Goal: Information Seeking & Learning: Stay updated

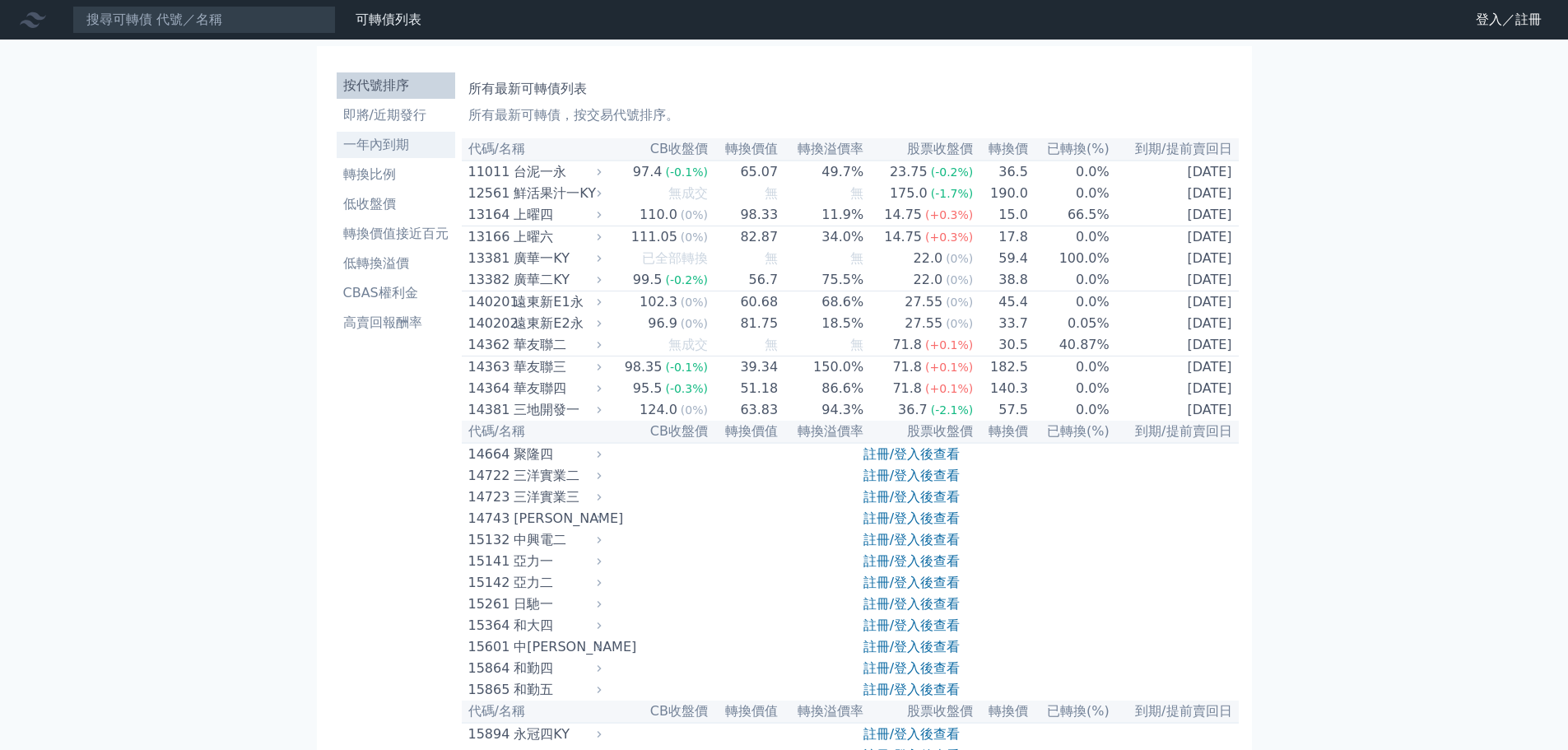
click at [422, 141] on li "一年內到期" at bounding box center [395, 145] width 118 height 20
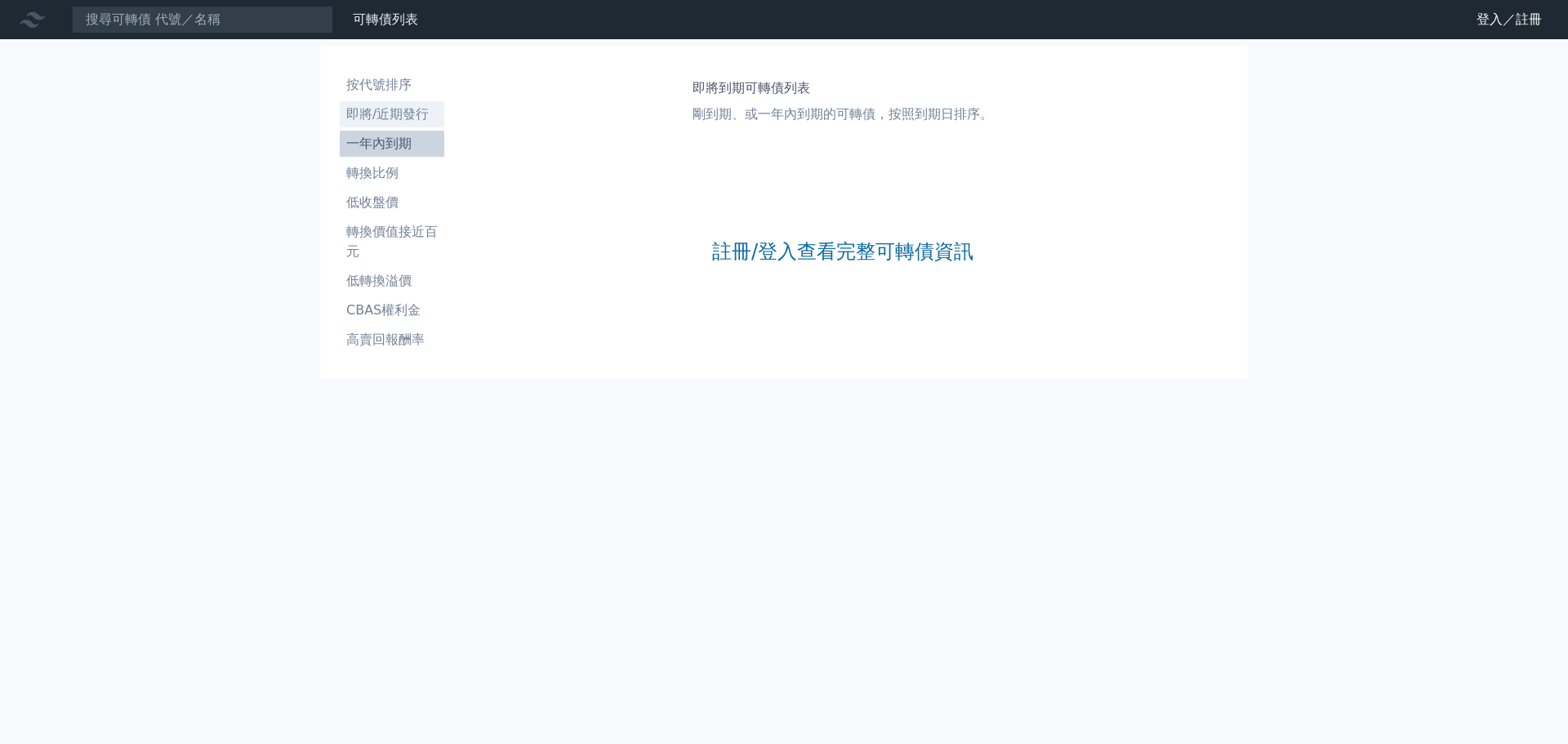
click at [398, 108] on li "即將/近期發行" at bounding box center [391, 114] width 105 height 20
click at [411, 92] on li "按代號排序" at bounding box center [391, 84] width 105 height 20
